Goal: Find contact information: Find contact information

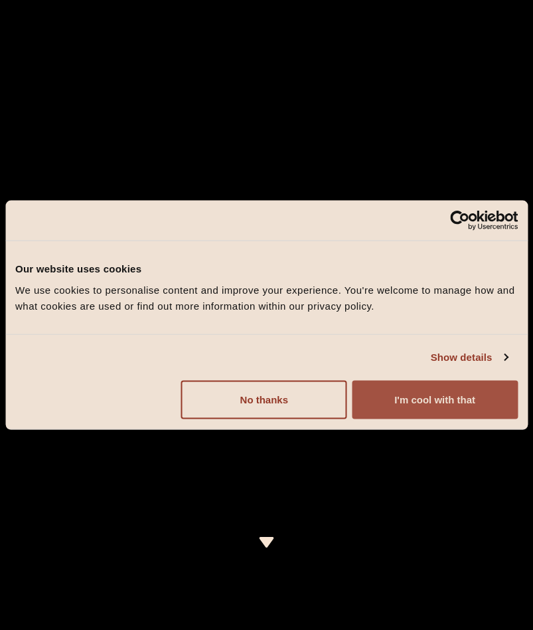
click at [416, 402] on button "I'm cool with that" at bounding box center [435, 399] width 166 height 39
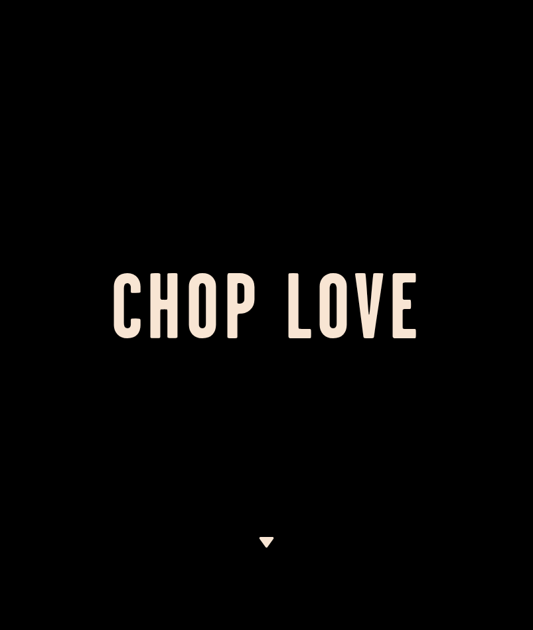
click at [416, 402] on div at bounding box center [266, 315] width 533 height 630
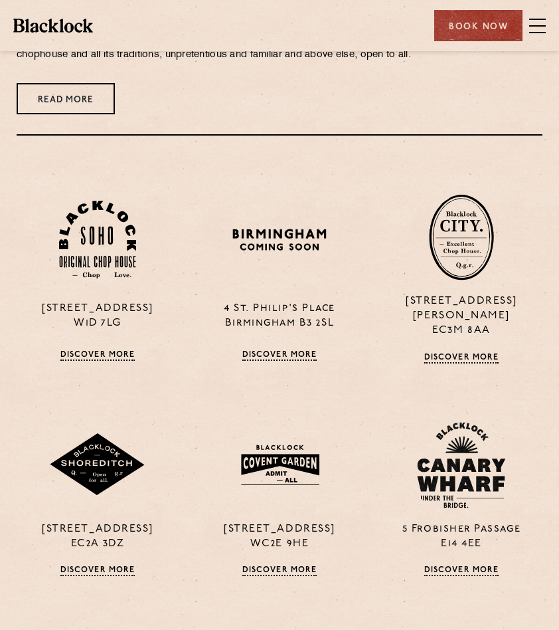
scroll to position [1136, 0]
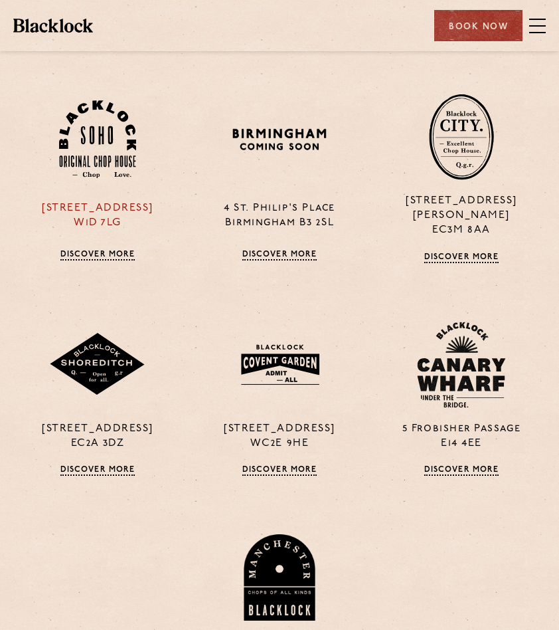
click at [76, 250] on link "Discover More" at bounding box center [97, 255] width 75 height 11
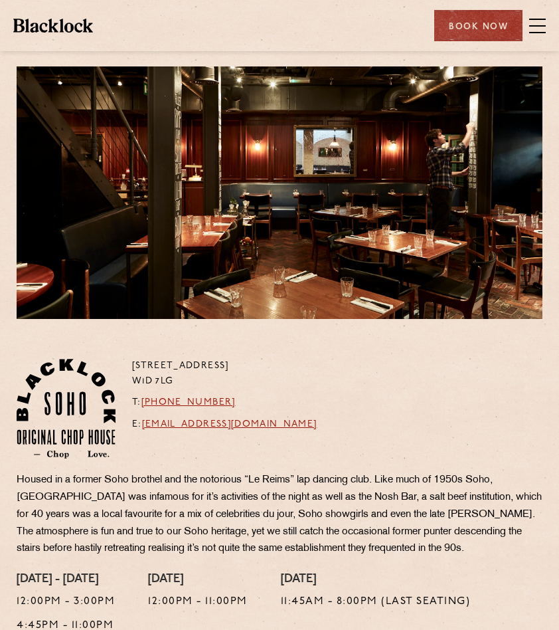
drag, startPoint x: 313, startPoint y: 424, endPoint x: 380, endPoint y: 399, distance: 70.8
click at [379, 396] on div "[STREET_ADDRESS] T: [PHONE_NUMBER] E: [EMAIL_ADDRESS][DOMAIN_NAME]" at bounding box center [280, 415] width 546 height 113
click at [380, 399] on div "[STREET_ADDRESS] T: [PHONE_NUMBER] E: [EMAIL_ADDRESS][DOMAIN_NAME]" at bounding box center [280, 415] width 546 height 113
